Goal: Task Accomplishment & Management: Manage account settings

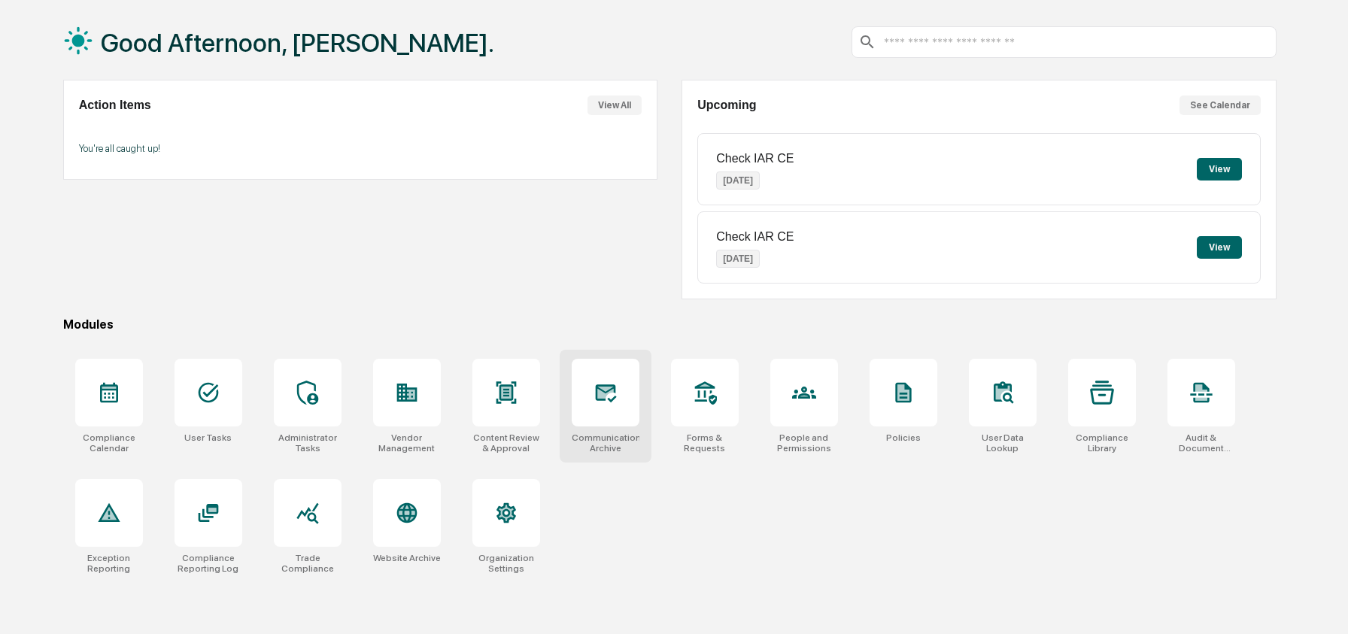
scroll to position [71, 0]
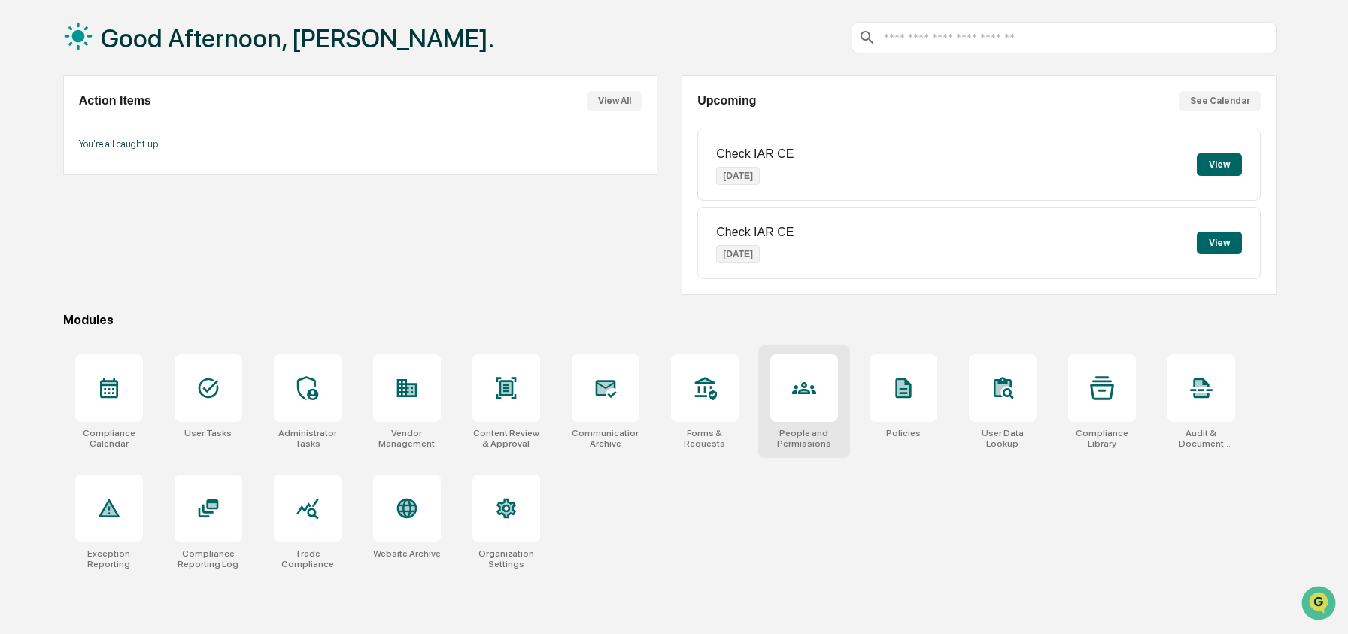
click at [790, 396] on div at bounding box center [804, 388] width 68 height 68
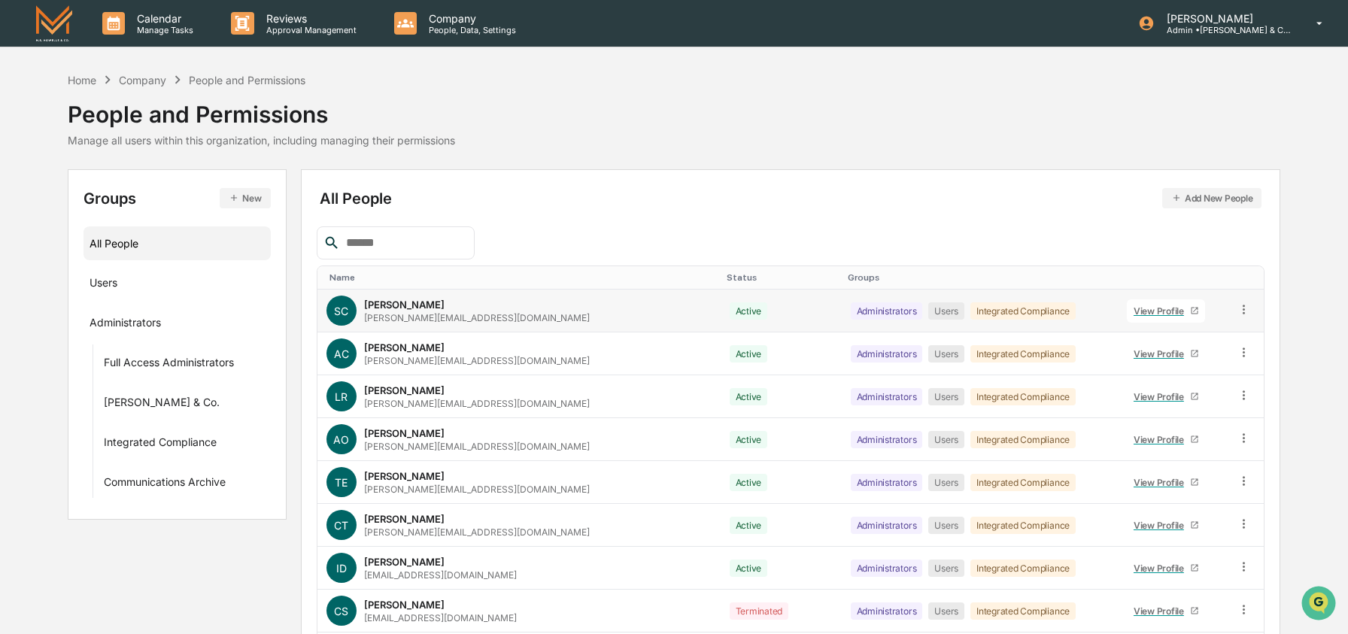
click at [1240, 311] on icon at bounding box center [1244, 309] width 14 height 14
click at [1179, 366] on div "Change Status" at bounding box center [1175, 364] width 125 height 18
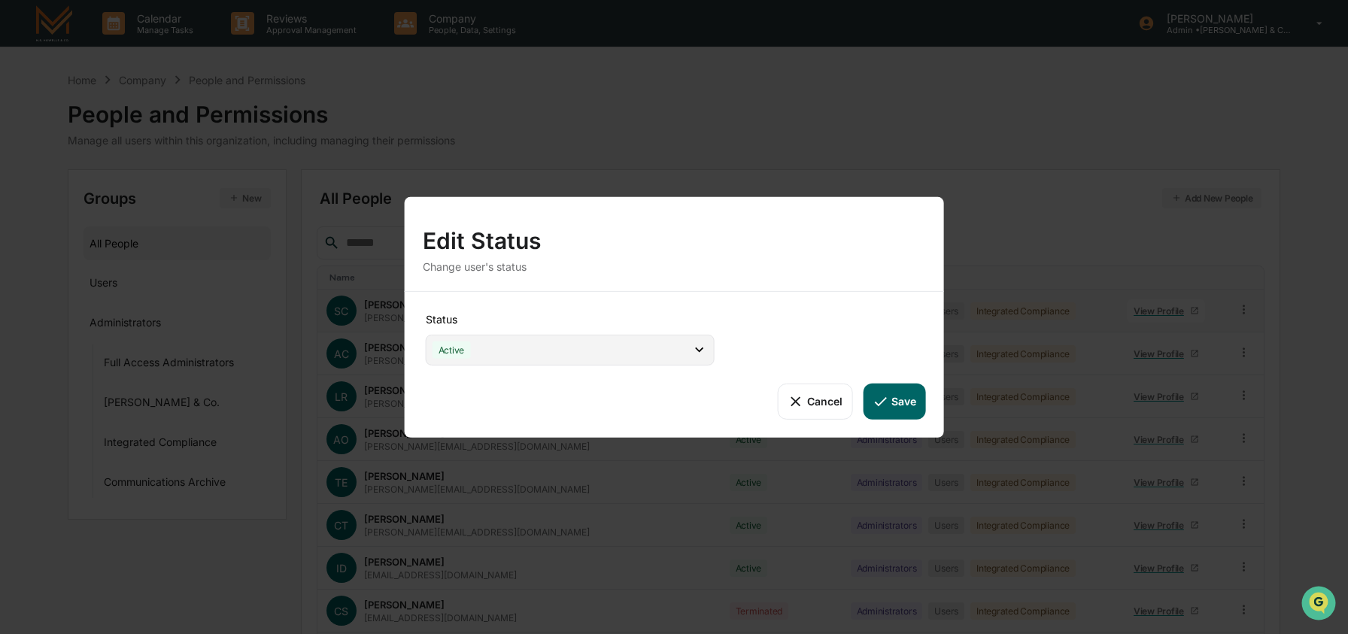
click at [656, 363] on div "Active" at bounding box center [570, 349] width 289 height 31
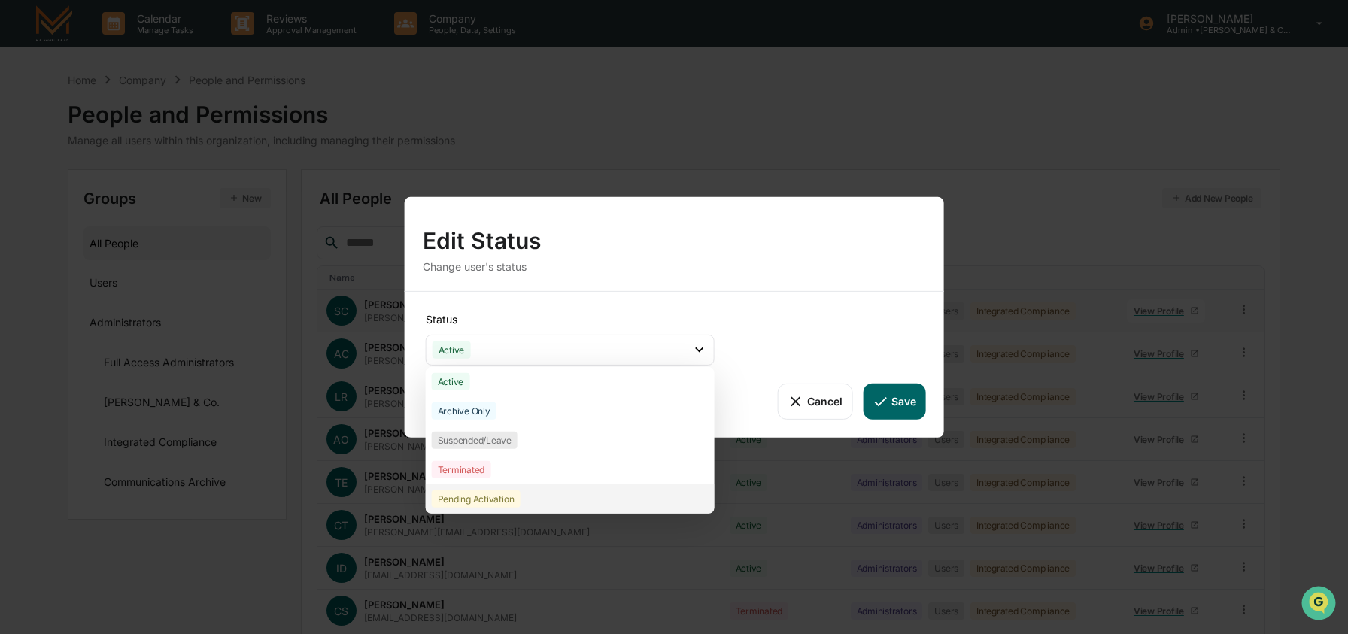
click at [635, 488] on div "Pending Activation" at bounding box center [570, 498] width 289 height 29
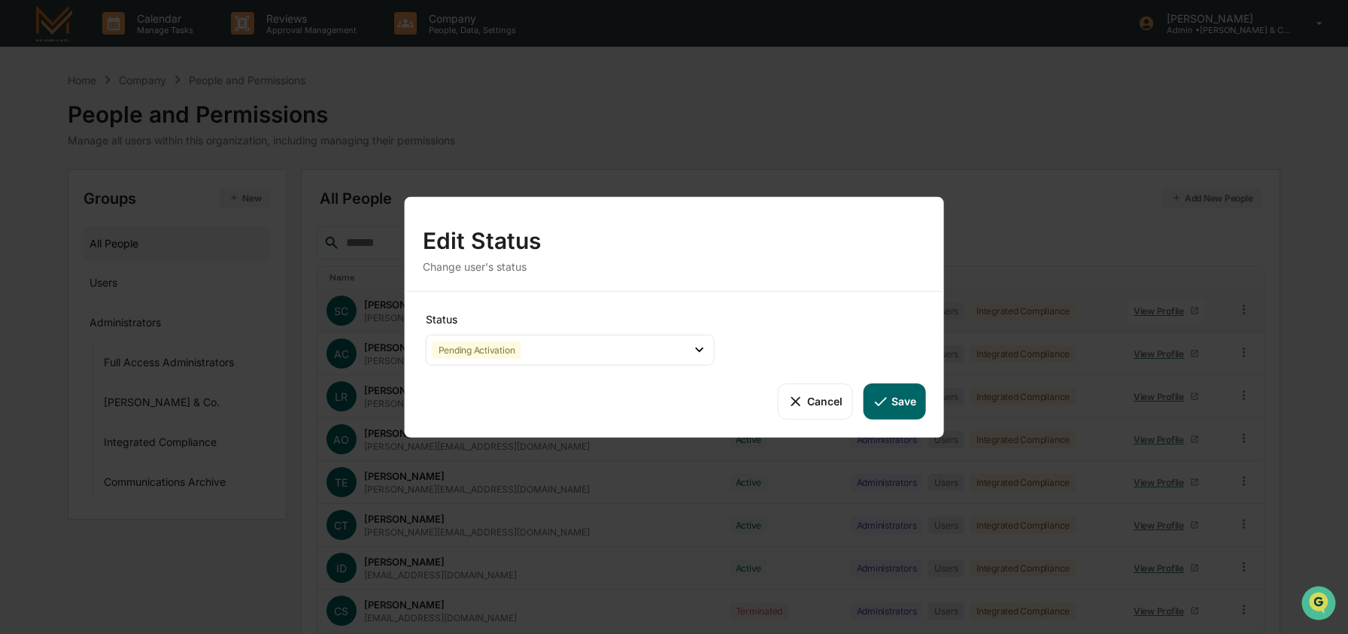
click at [899, 405] on button "Save" at bounding box center [894, 401] width 62 height 36
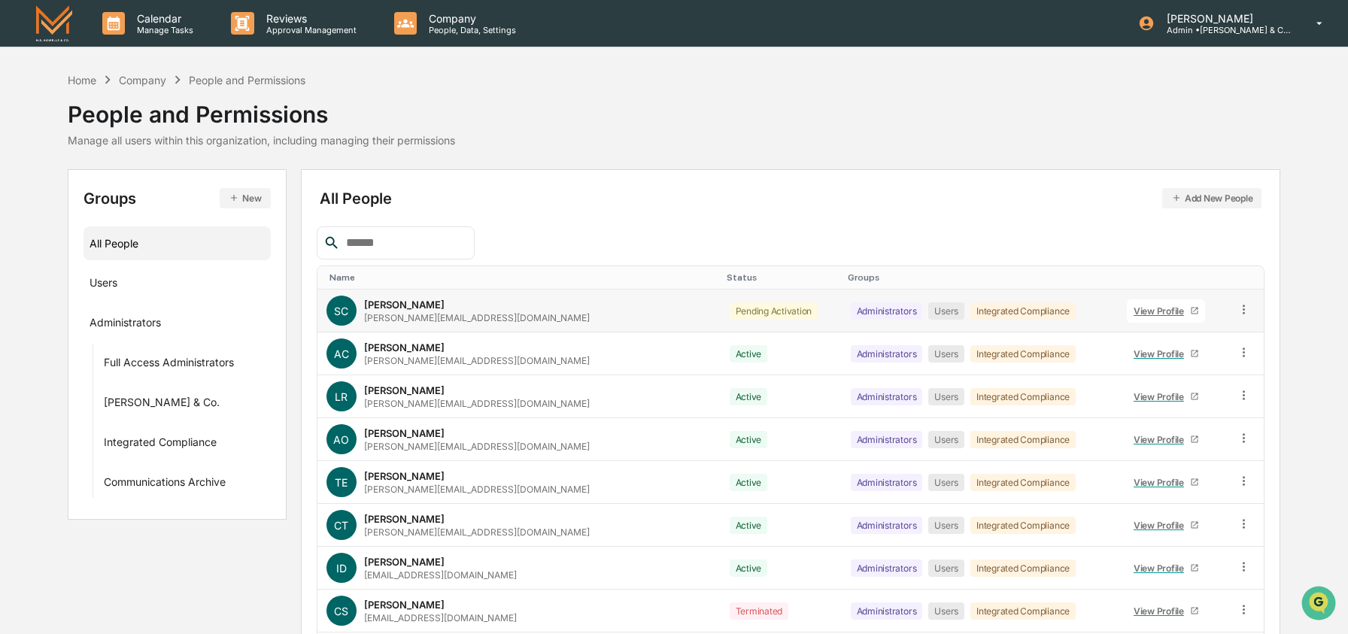
click at [1237, 308] on icon at bounding box center [1244, 309] width 14 height 14
click at [1149, 363] on div "Change Status" at bounding box center [1175, 364] width 125 height 18
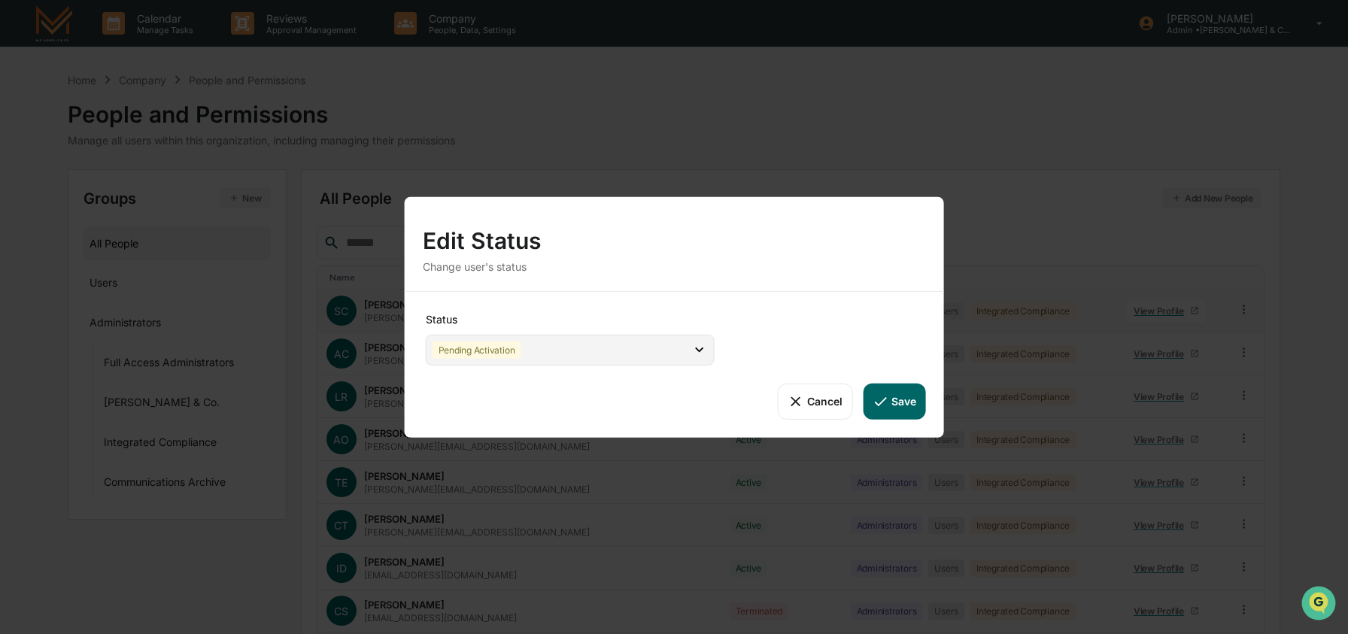
click at [580, 349] on div "Pending Activation" at bounding box center [570, 349] width 289 height 31
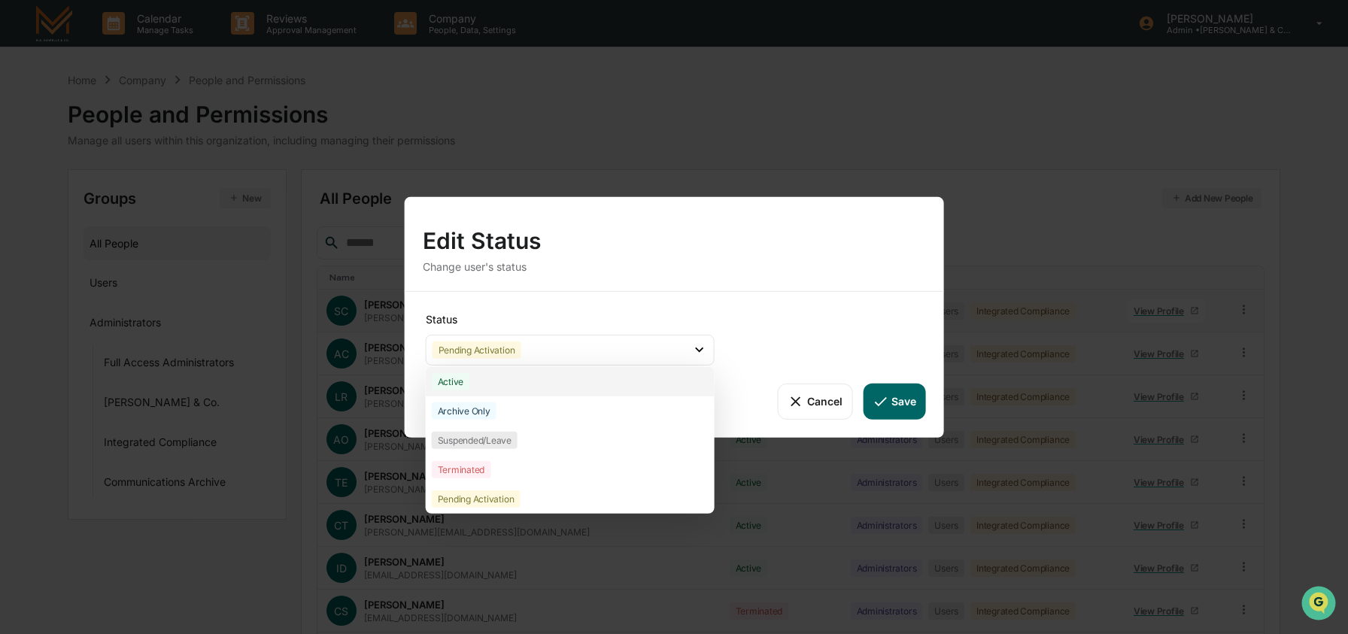
click at [541, 385] on div "Active" at bounding box center [570, 380] width 289 height 29
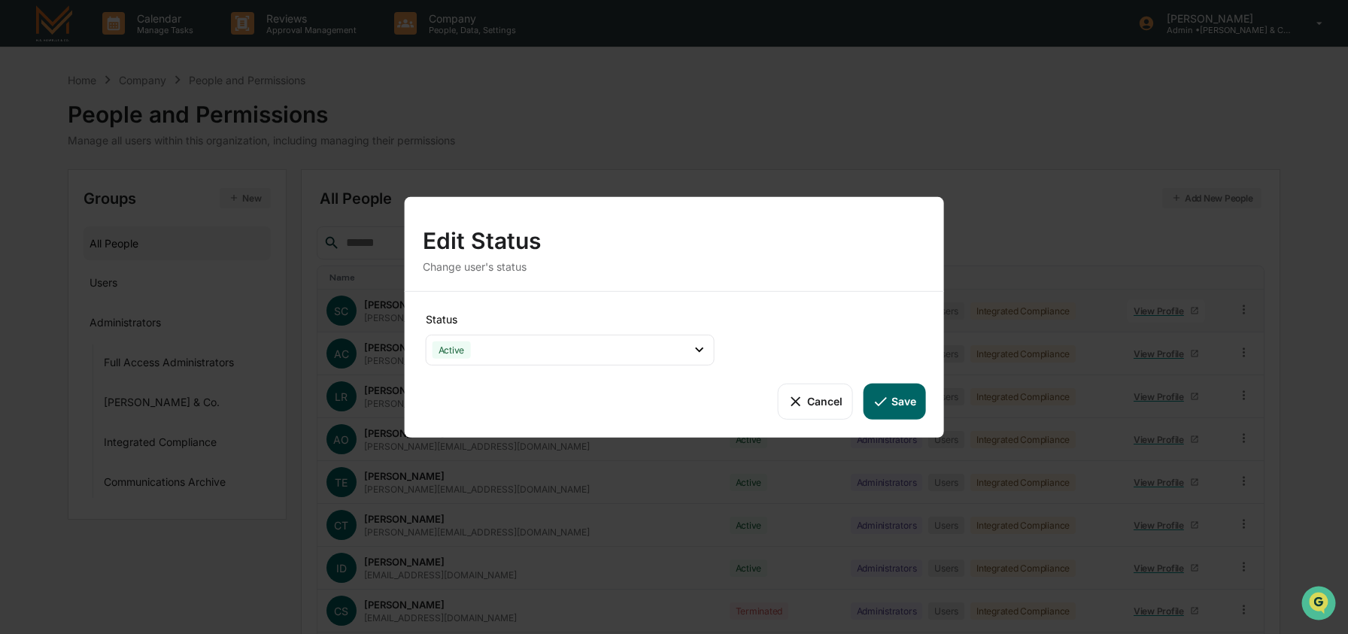
click at [899, 400] on button "Save" at bounding box center [894, 401] width 62 height 36
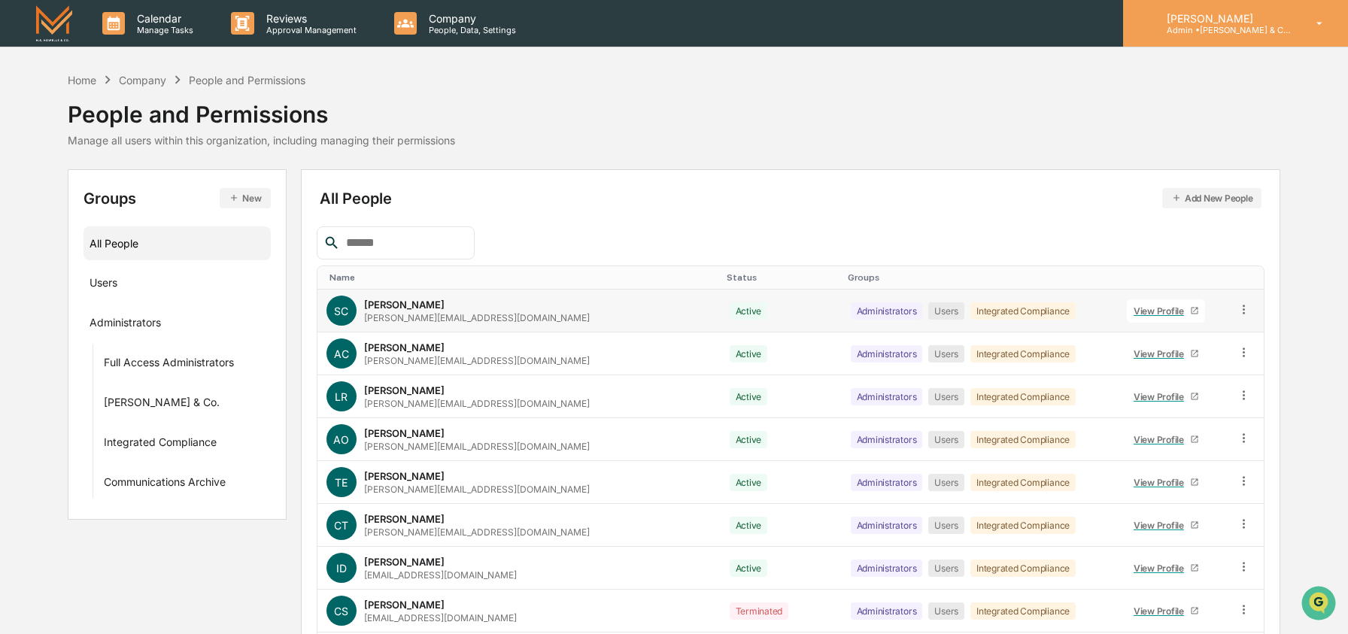
click at [1216, 31] on p "Admin • [PERSON_NAME] & Co. - BD" at bounding box center [1225, 30] width 140 height 11
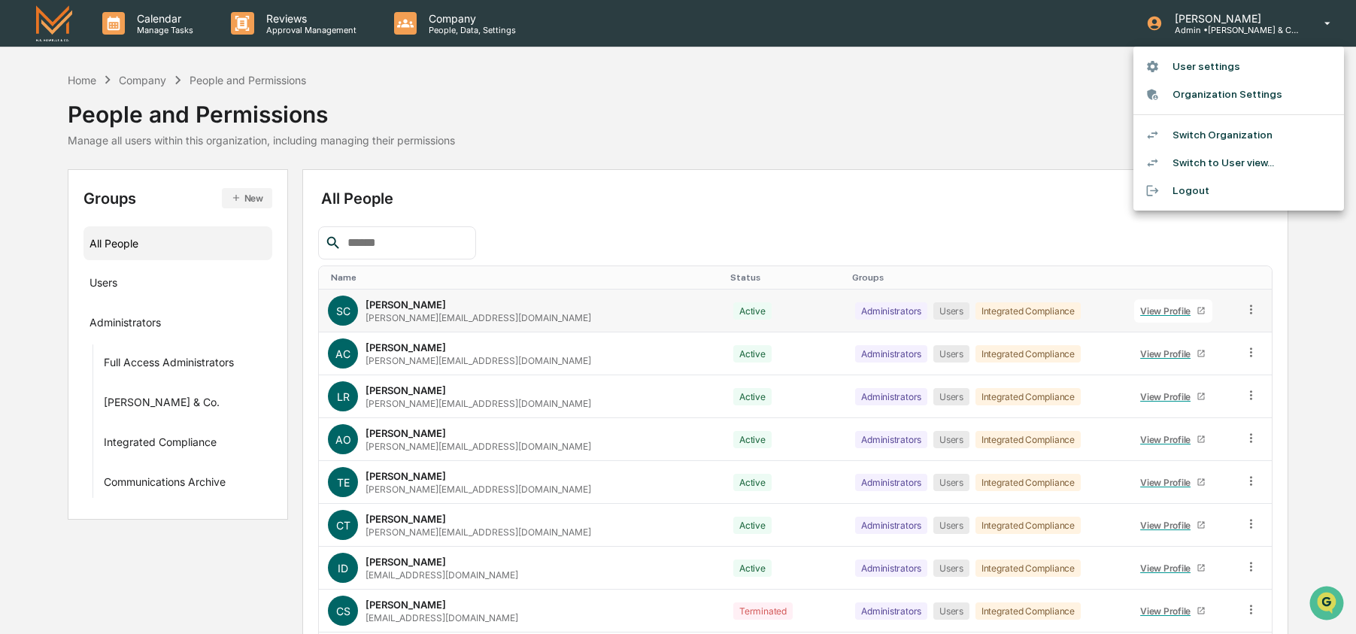
click at [1209, 131] on li "Switch Organization" at bounding box center [1238, 135] width 211 height 28
